Goal: Transaction & Acquisition: Purchase product/service

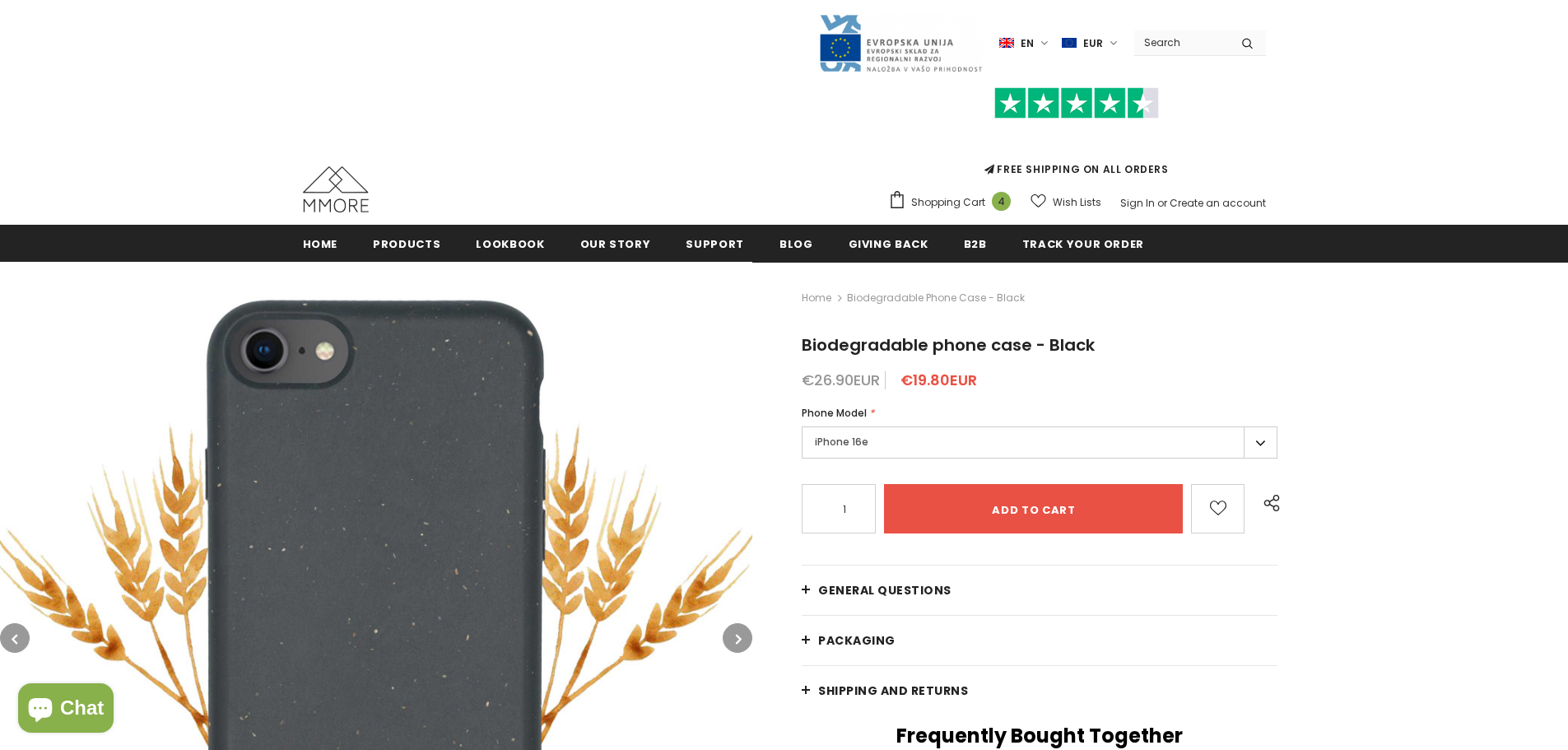
click at [1045, 450] on label "iPhone 16e" at bounding box center [1040, 442] width 476 height 32
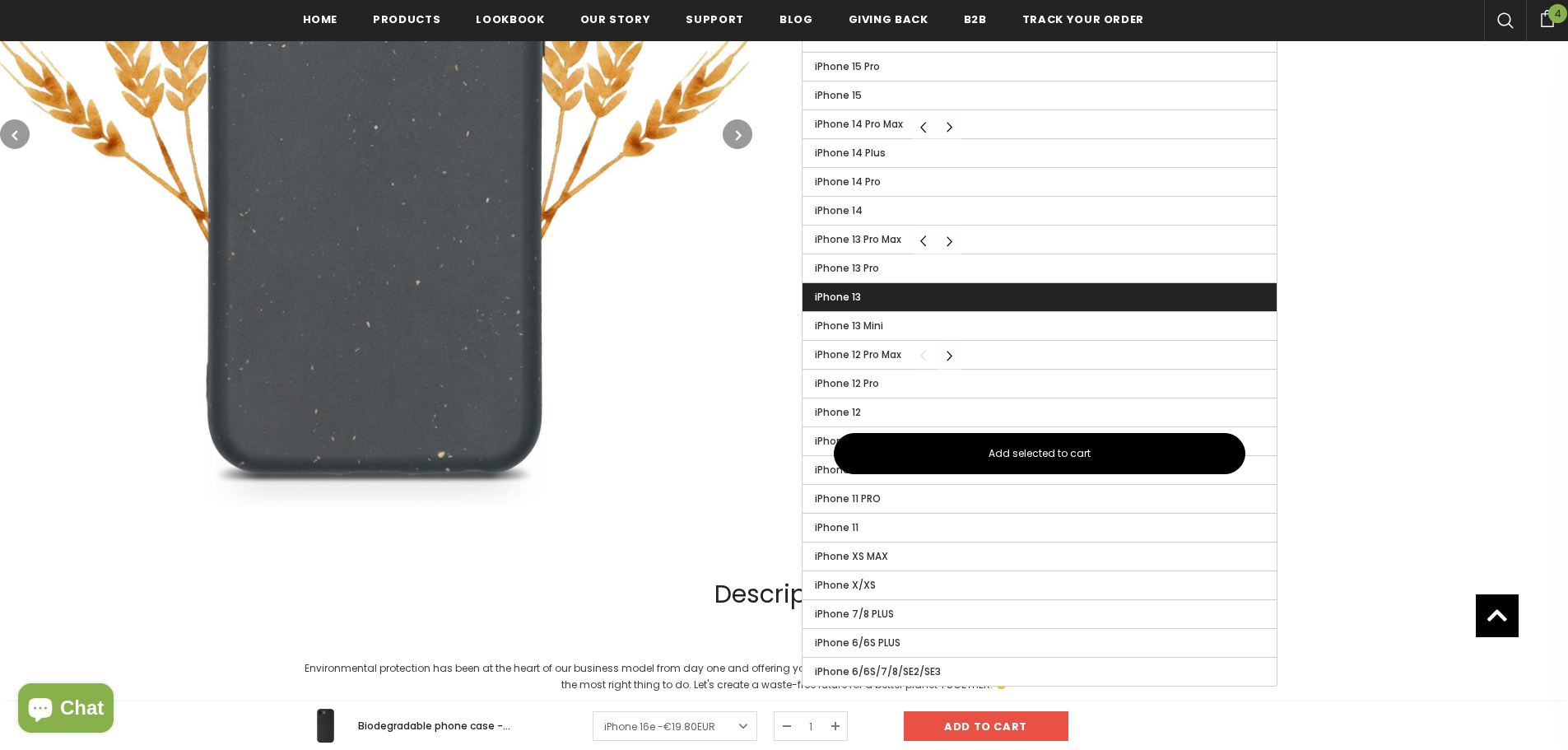
scroll to position [740, 0]
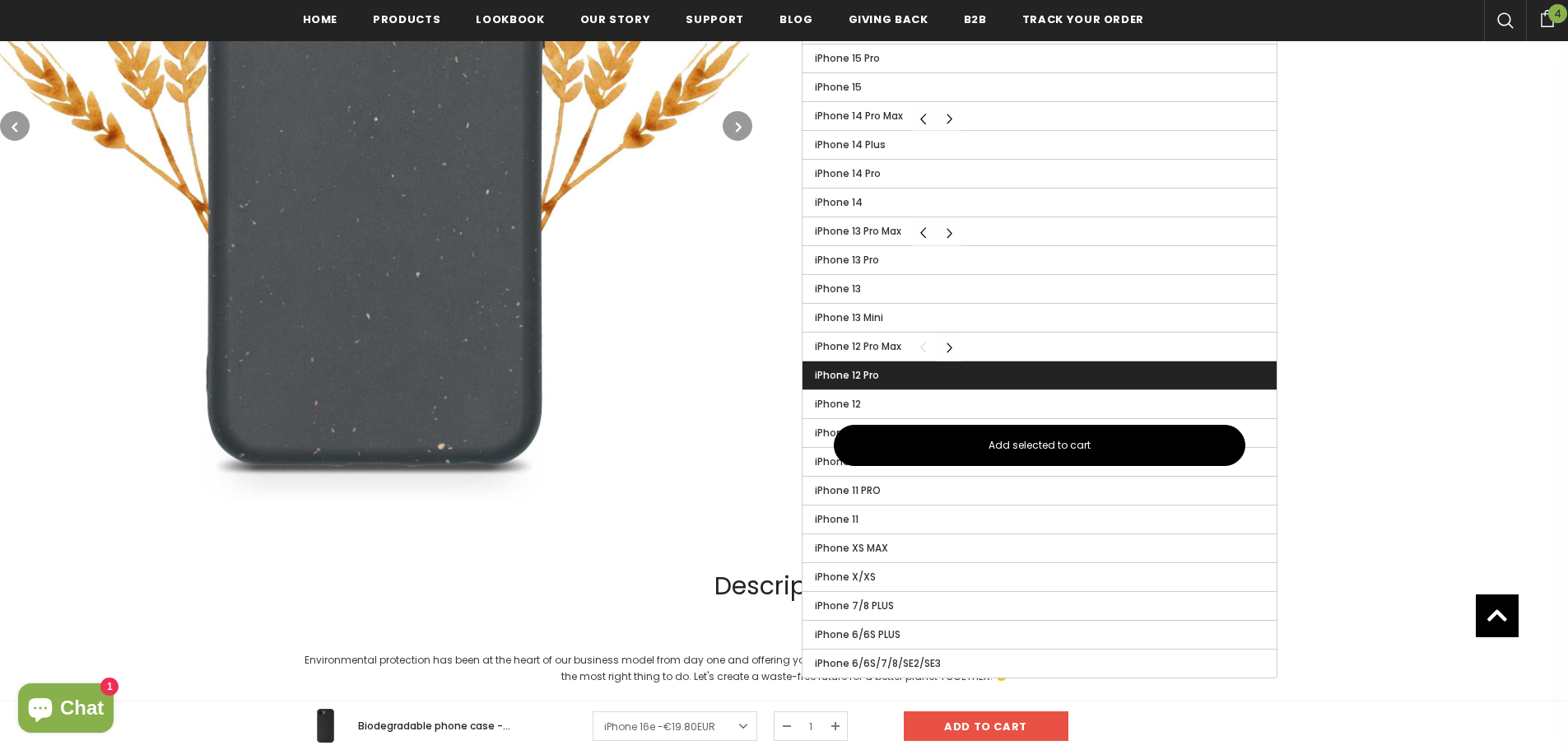
click at [866, 372] on span "iPhone 12 Pro" at bounding box center [846, 375] width 64 height 14
click at [0, 0] on input "iPhone 12 Pro" at bounding box center [0, 0] width 0 height 0
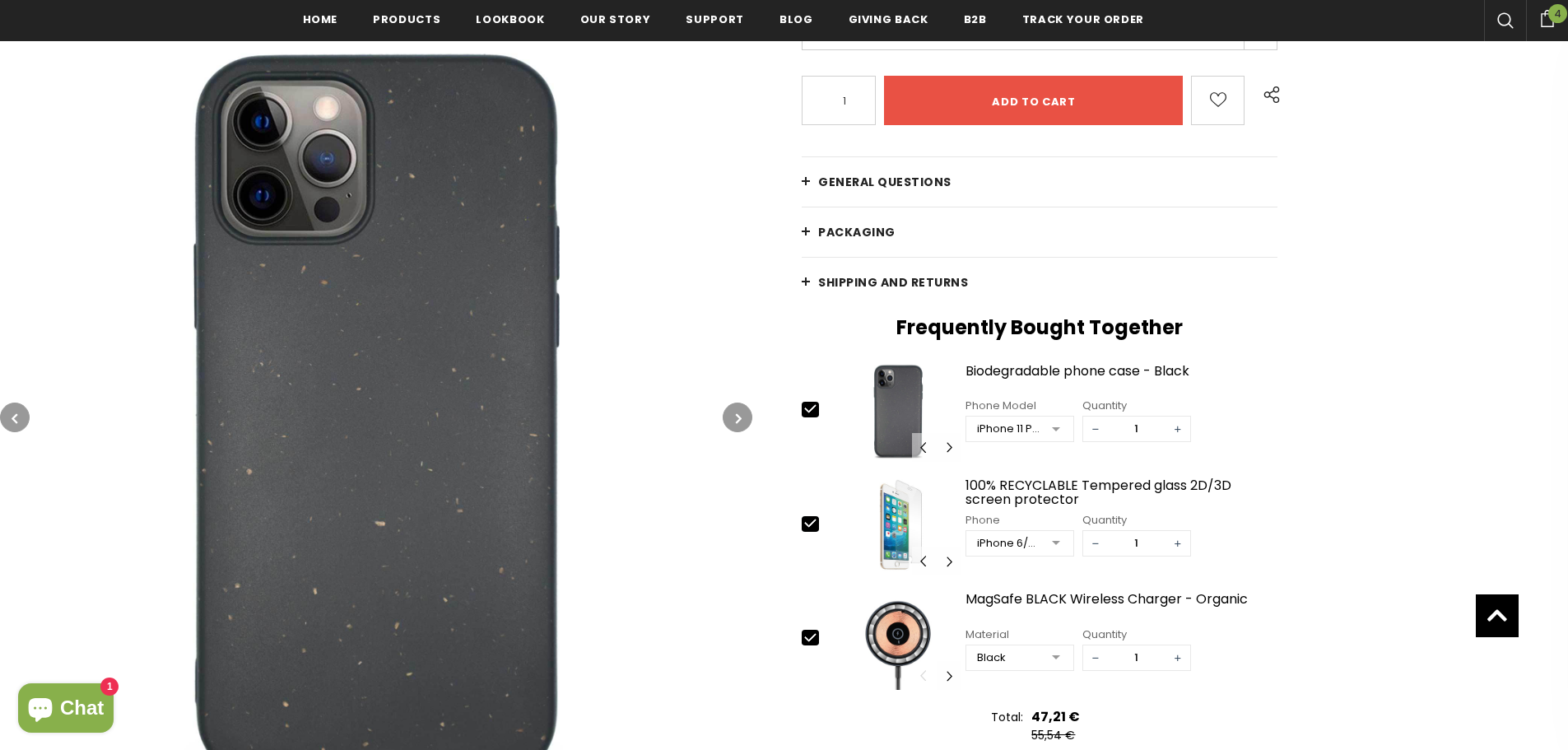
scroll to position [411, 0]
click at [896, 180] on span "General Questions" at bounding box center [885, 182] width 134 height 17
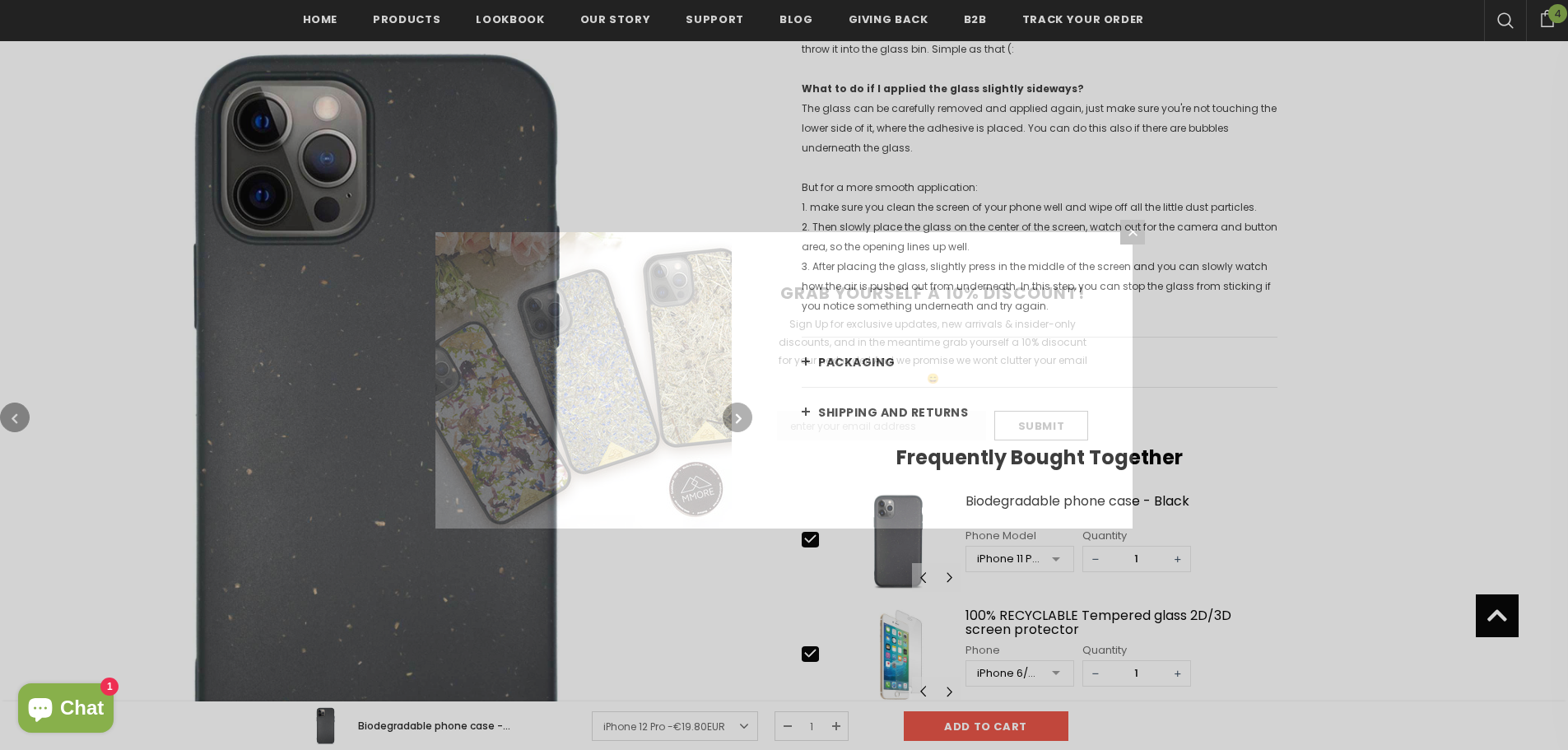
scroll to position [2143, 0]
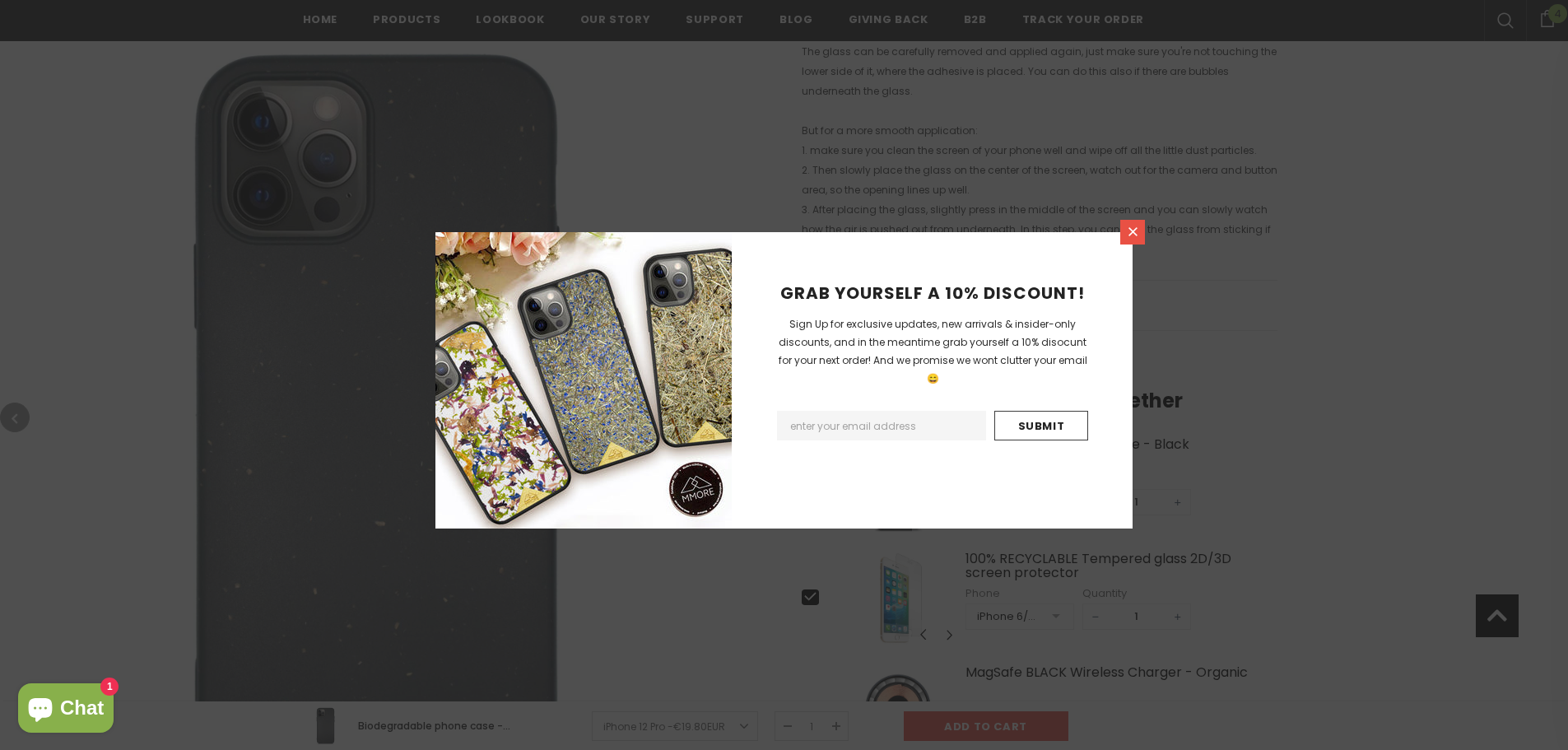
click at [1130, 239] on link at bounding box center [1132, 232] width 25 height 25
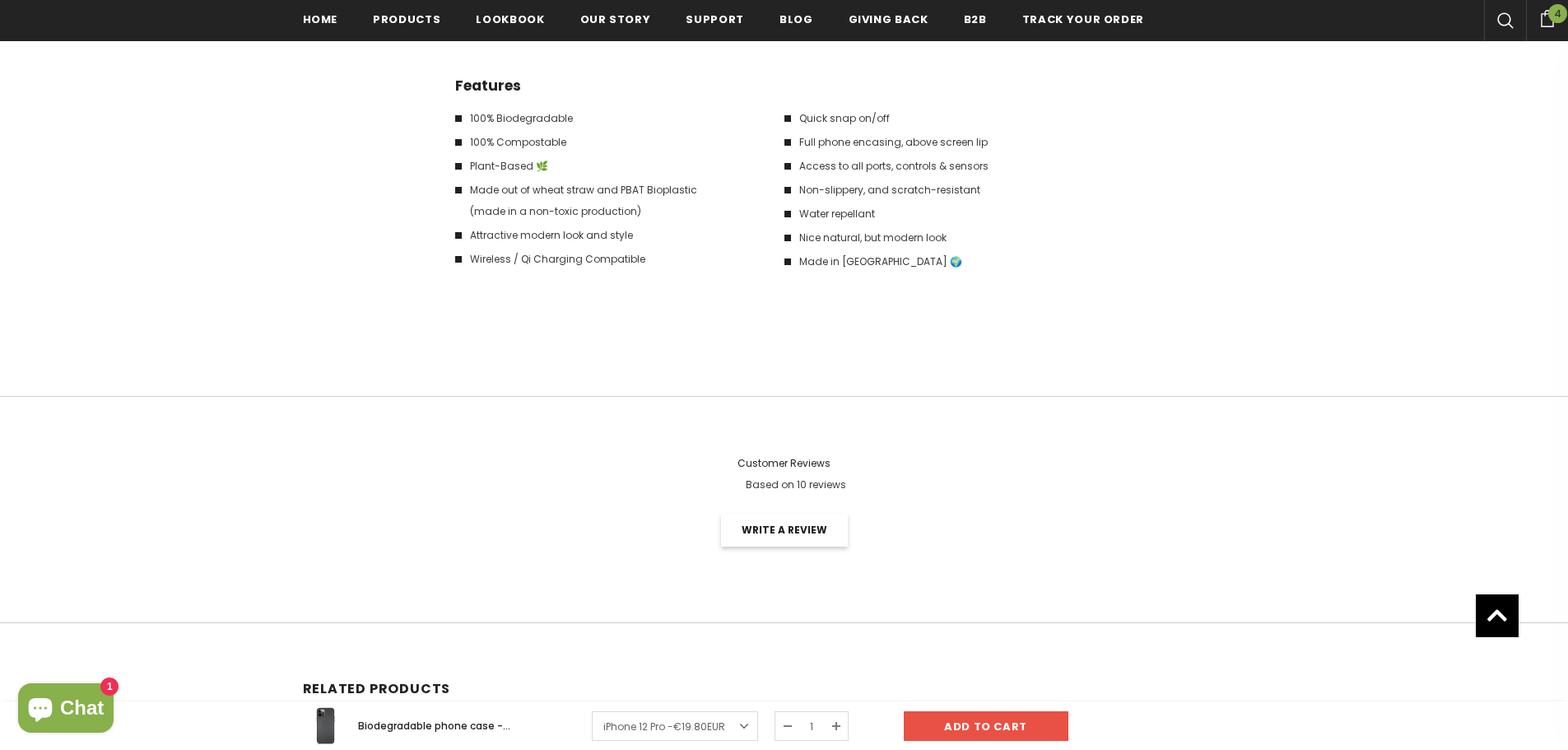
scroll to position [4447, 0]
drag, startPoint x: 641, startPoint y: 282, endPoint x: 443, endPoint y: 295, distance: 198.4
click at [443, 288] on div "Features 100% Biodegradable 100% Compostable Plant-Based 🌿 Made out of wheat st…" at bounding box center [785, 181] width 963 height 214
click at [585, 288] on div "Features 100% Biodegradable 100% Compostable Plant-Based 🌿 Made out of wheat st…" at bounding box center [619, 181] width 329 height 214
click at [609, 269] on li "Wireless / Qi Charging Compatible" at bounding box center [612, 259] width 313 height 22
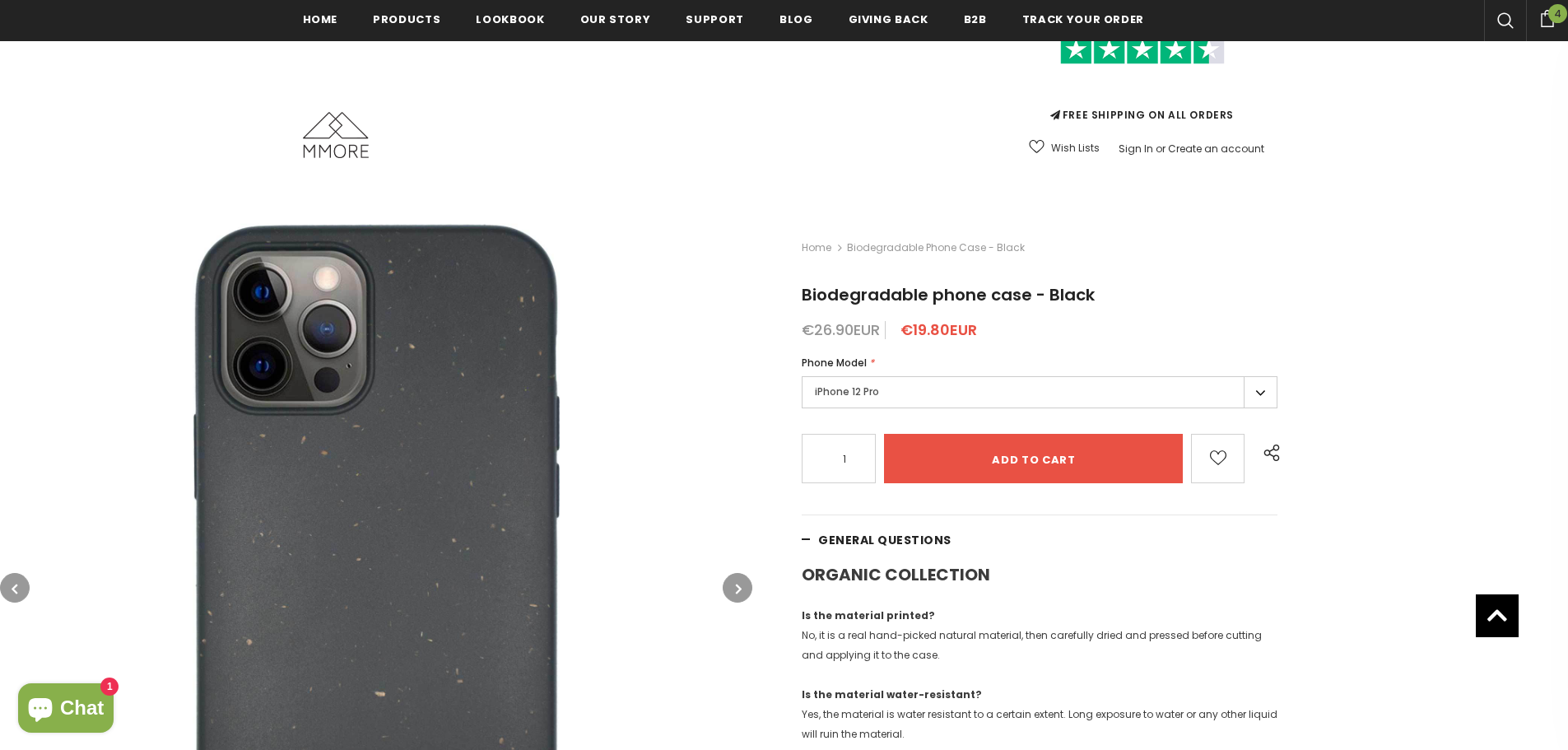
scroll to position [0, 0]
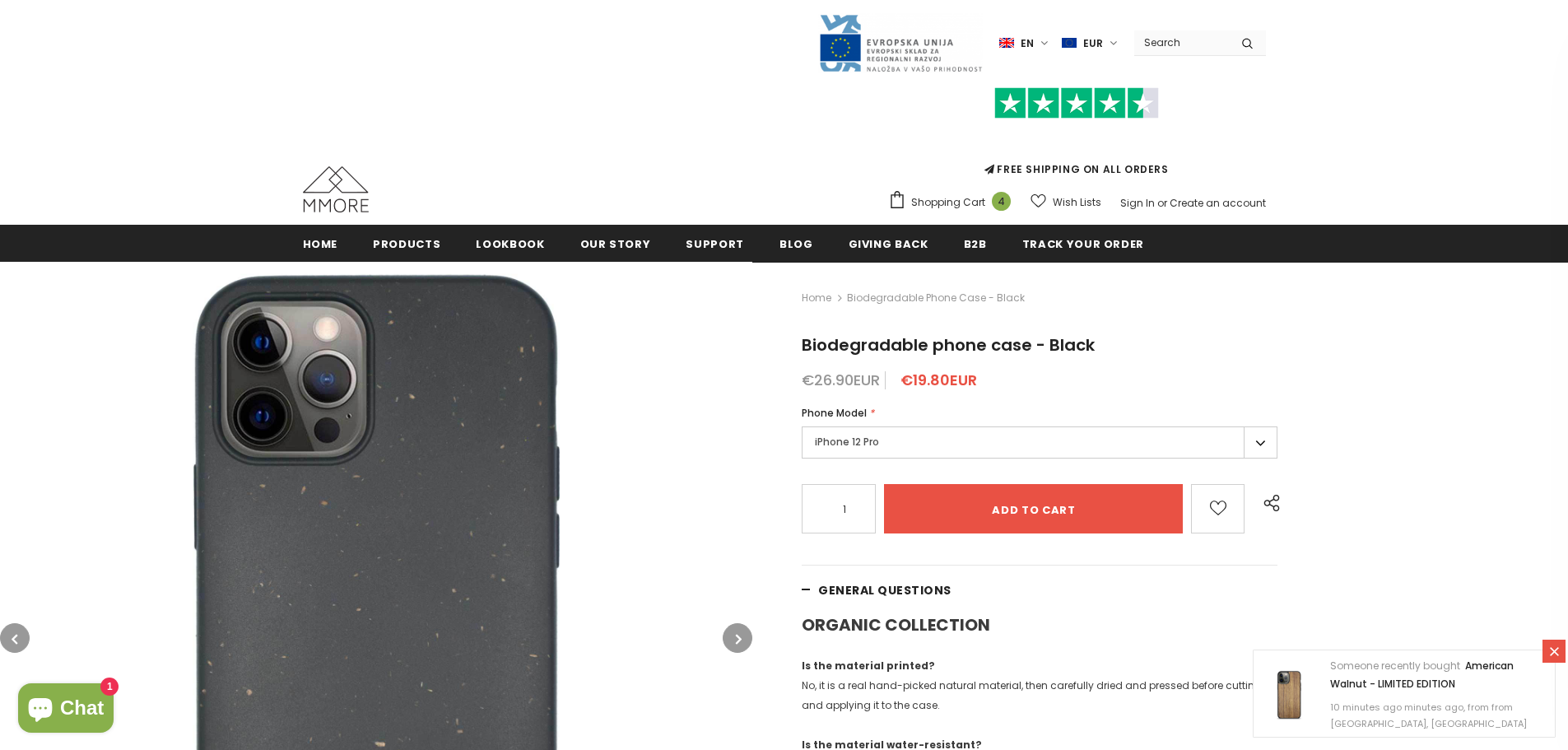
click at [1049, 42] on label "en" at bounding box center [1026, 43] width 54 height 25
click at [1013, 104] on span "de" at bounding box center [1011, 100] width 12 height 12
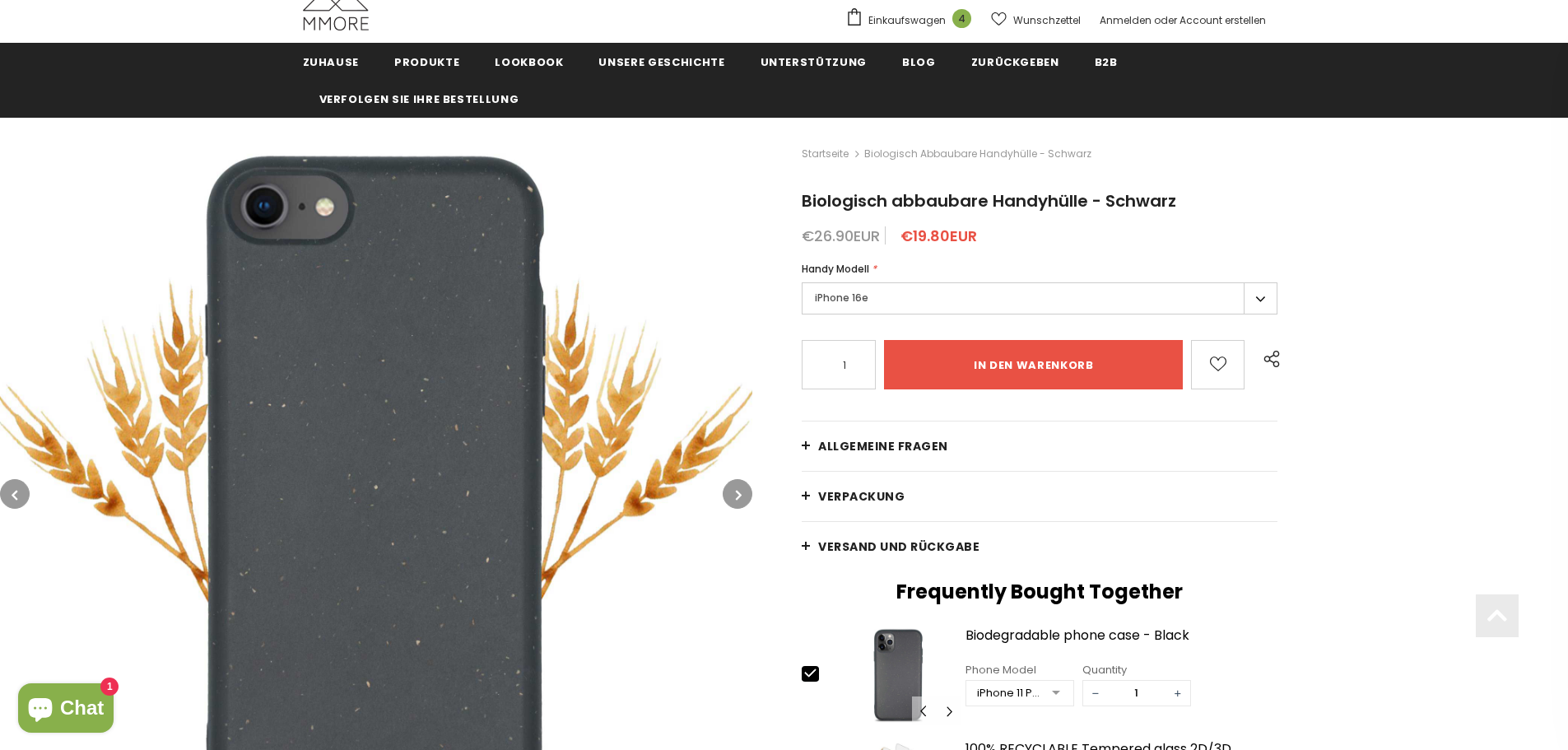
scroll to position [68, 0]
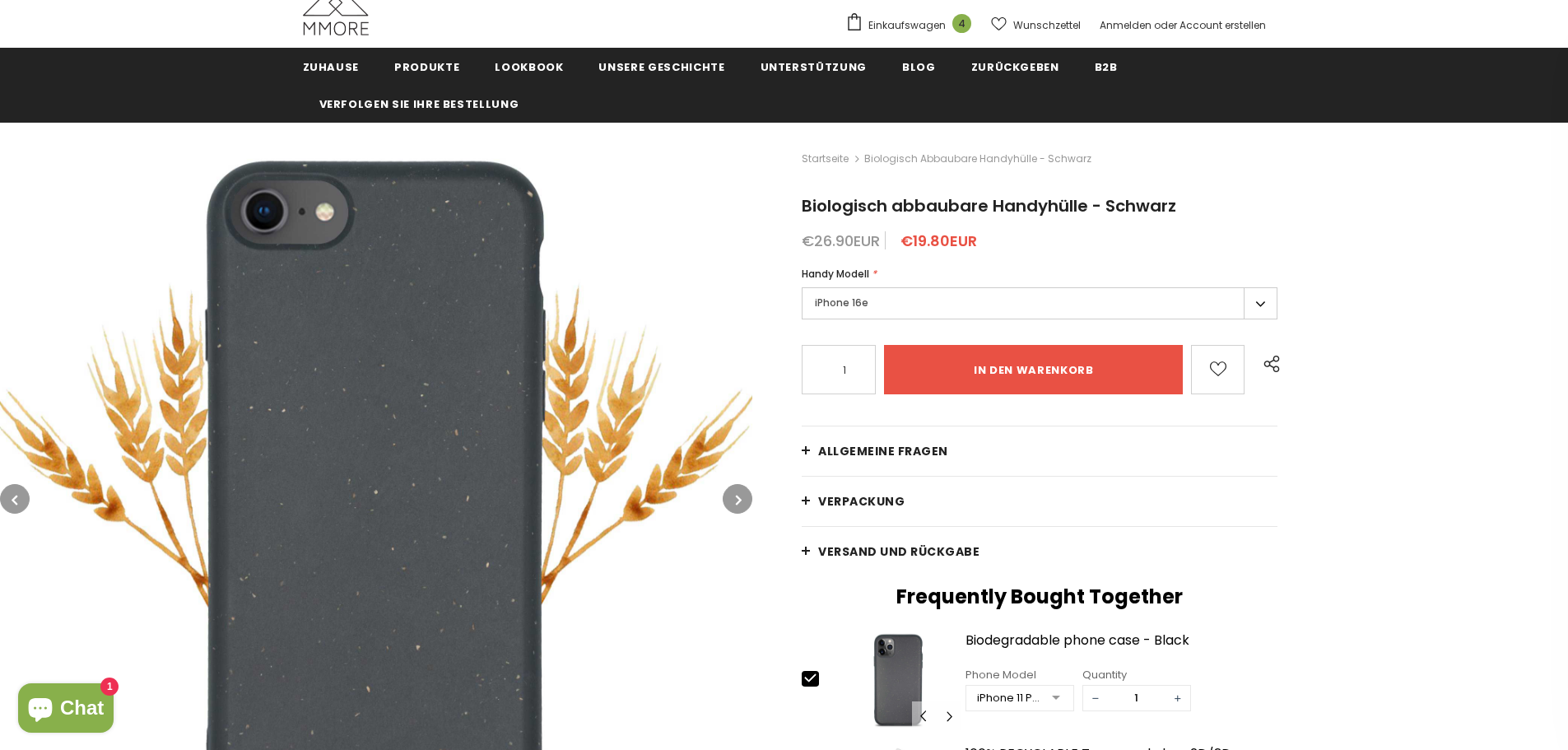
click at [1268, 306] on label "iPhone 16e" at bounding box center [1040, 303] width 476 height 32
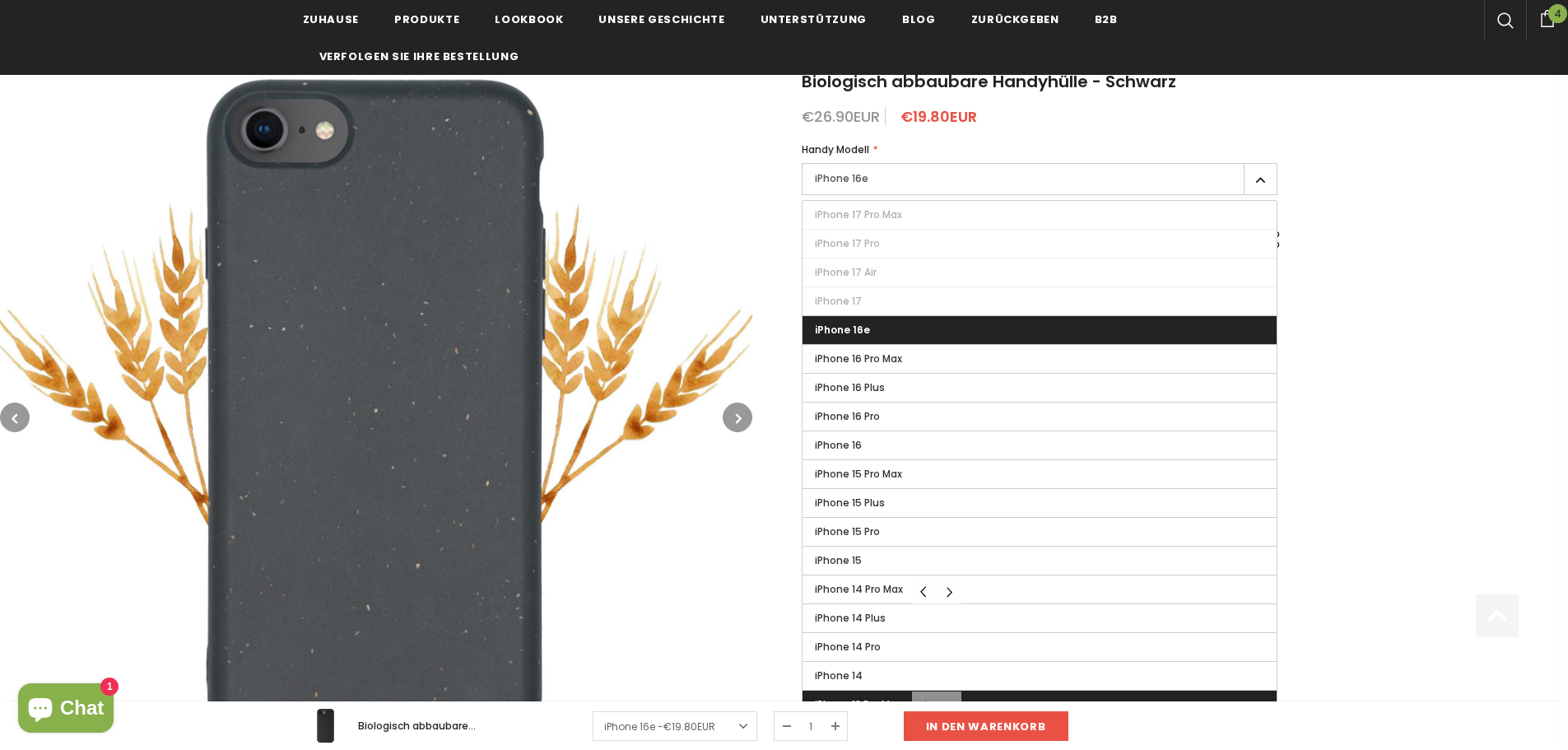
scroll to position [644, 0]
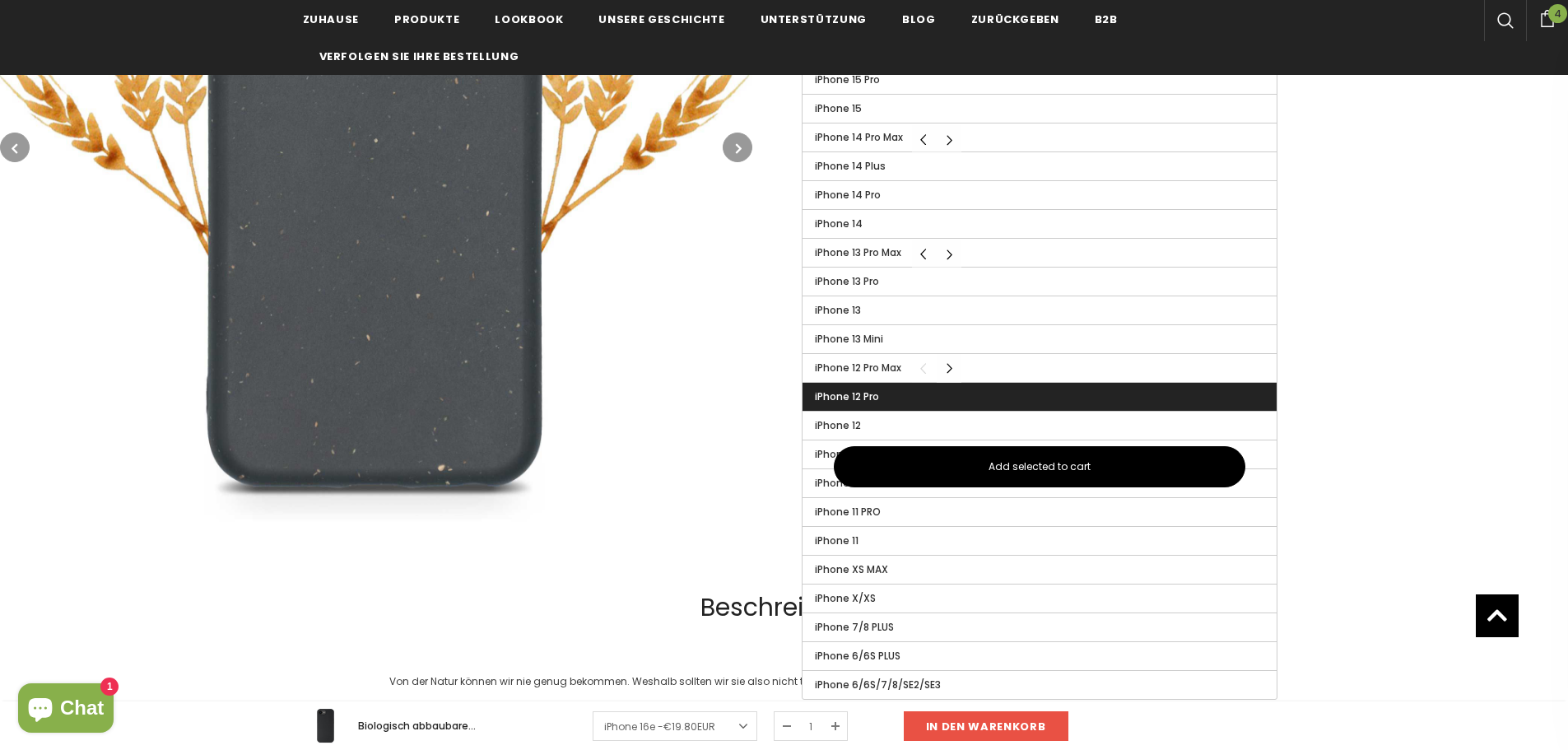
click at [884, 392] on label "iPhone 12 Pro" at bounding box center [1040, 396] width 474 height 28
click at [0, 0] on input "iPhone 12 Pro" at bounding box center [0, 0] width 0 height 0
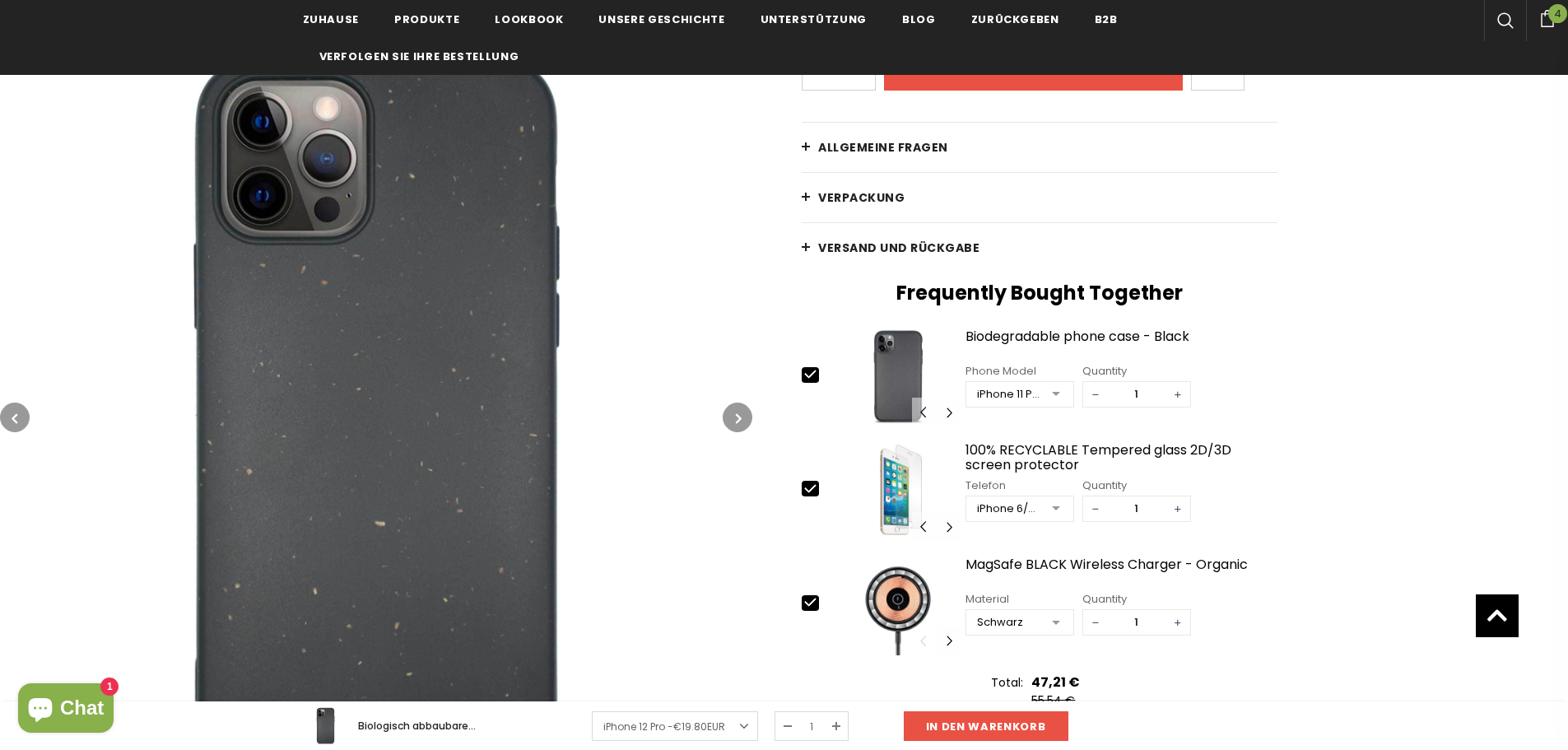
scroll to position [315, 0]
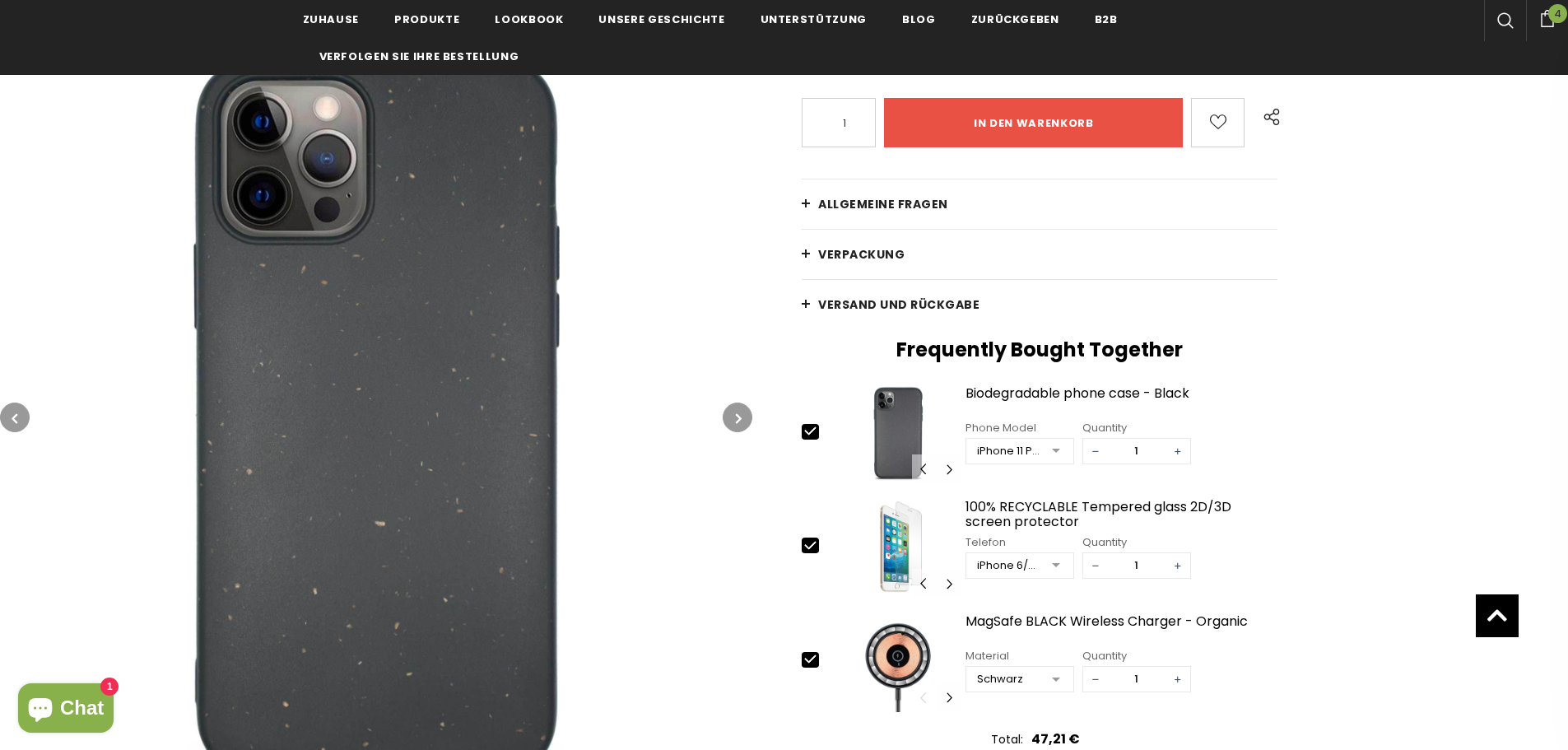
click at [814, 430] on icon at bounding box center [810, 430] width 11 height 7
type input "0"
click at [819, 542] on div at bounding box center [818, 546] width 33 height 18
type input "0"
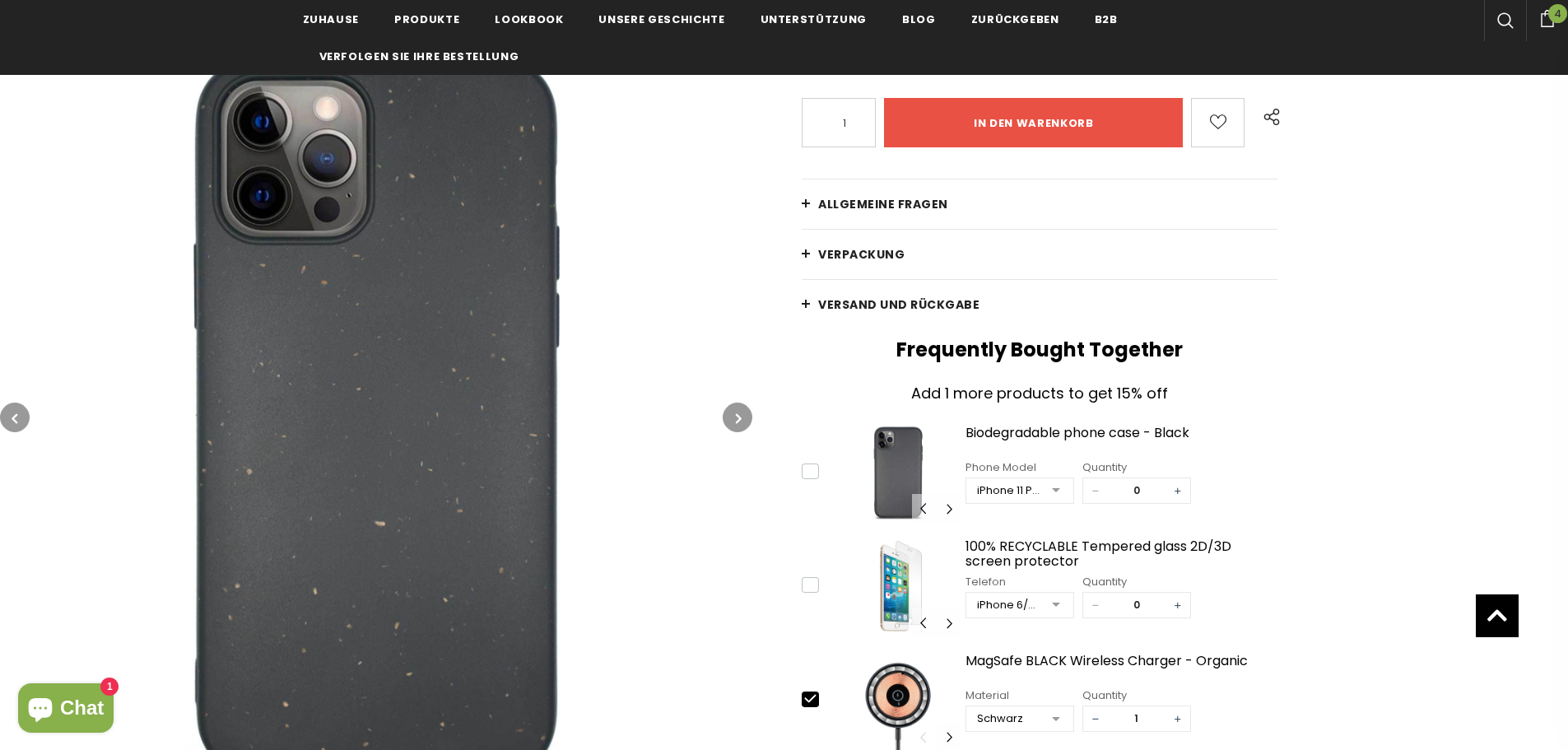
click at [808, 702] on icon at bounding box center [810, 697] width 17 height 17
type input "0"
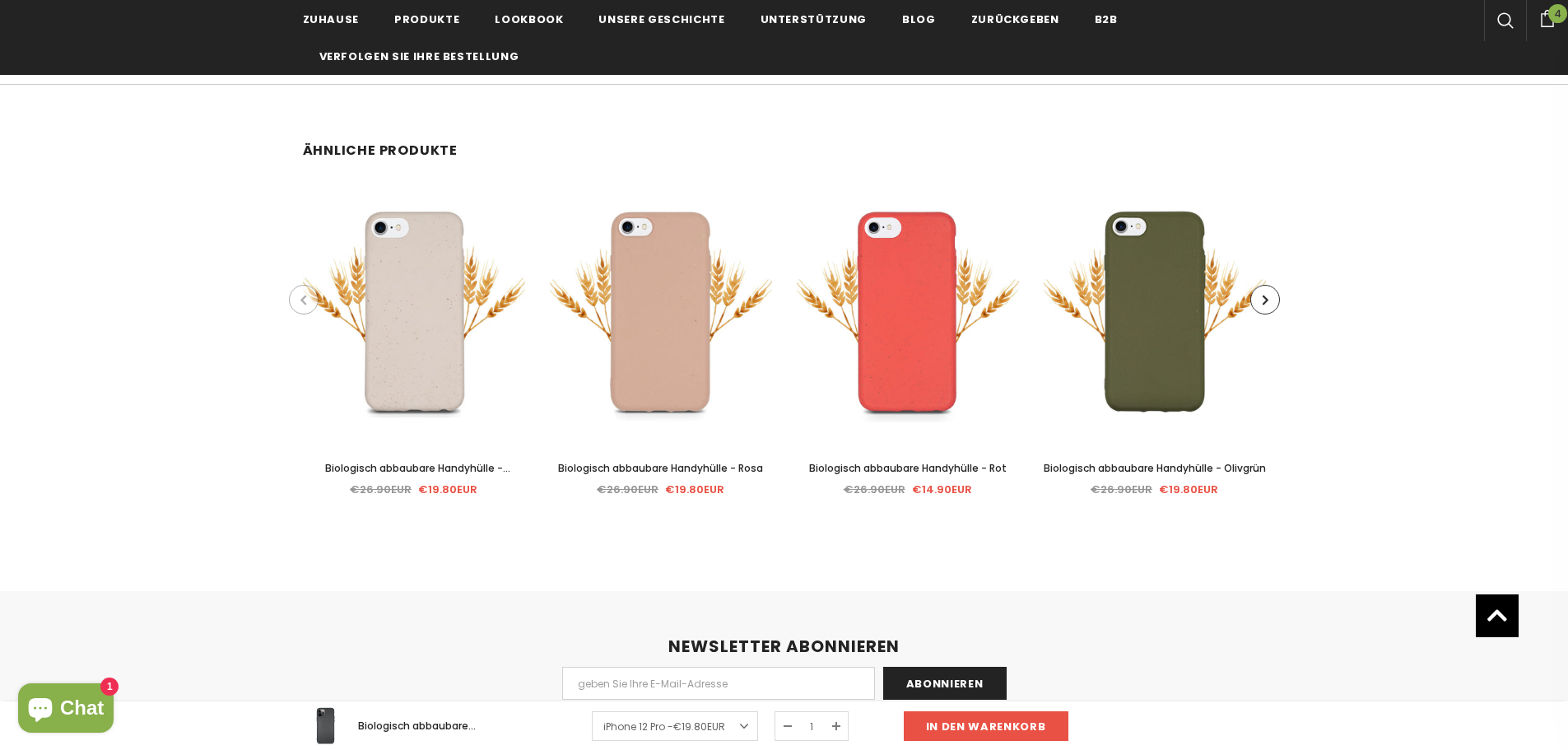
scroll to position [3545, 0]
